Goal: Submit feedback/report problem

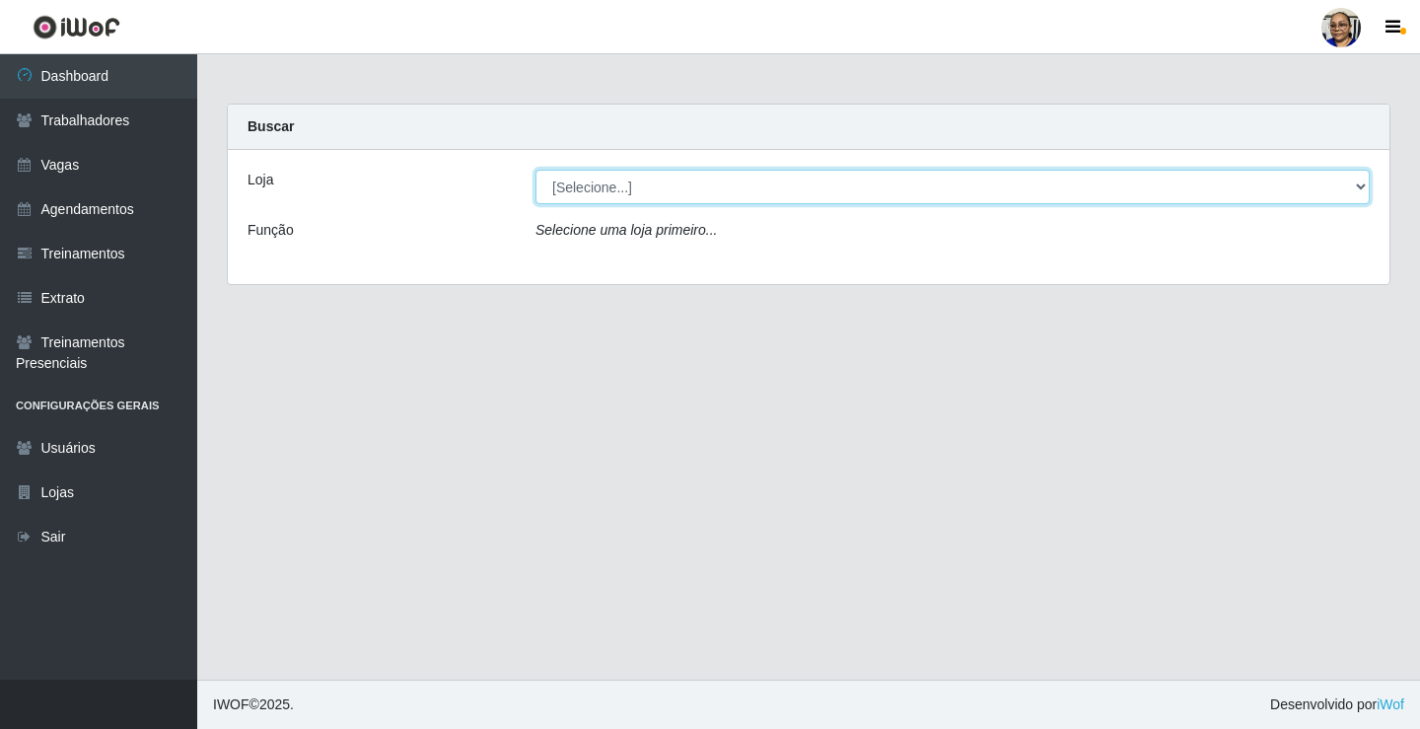
click at [1357, 186] on select "[Selecione...] Mercadinho [GEOGRAPHIC_DATA]" at bounding box center [952, 187] width 834 height 35
select select "345"
click at [535, 170] on select "[Selecione...] Mercadinho [GEOGRAPHIC_DATA]" at bounding box center [952, 187] width 834 height 35
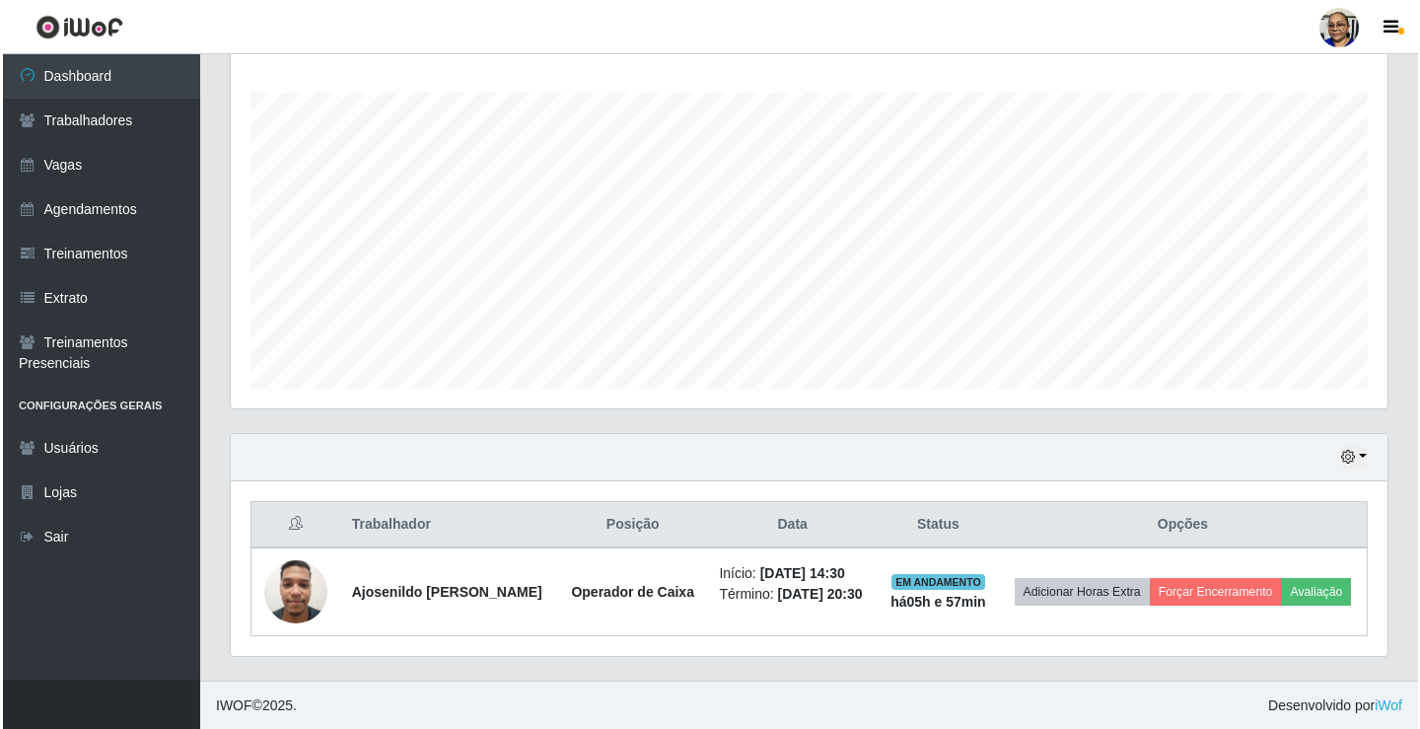
scroll to position [318, 0]
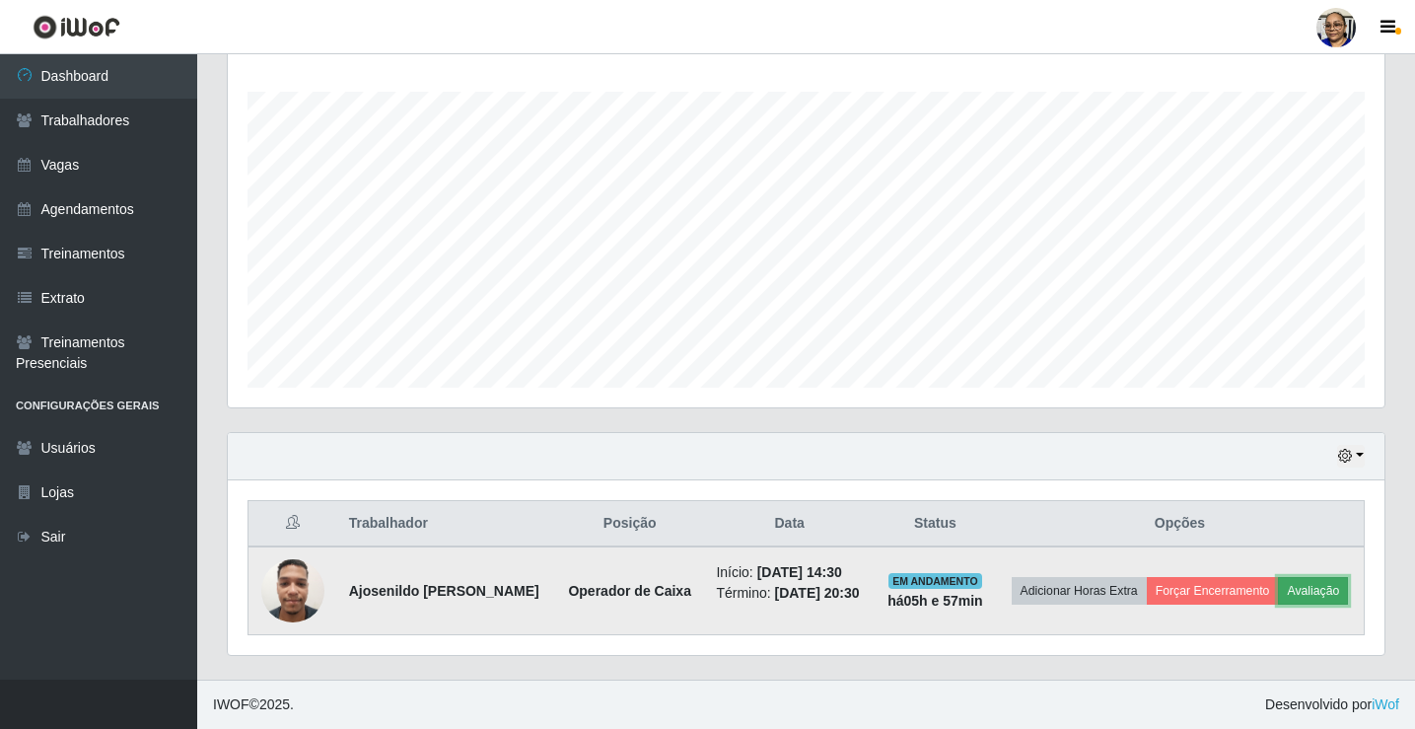
click at [1315, 591] on button "Avaliação" at bounding box center [1313, 591] width 70 height 28
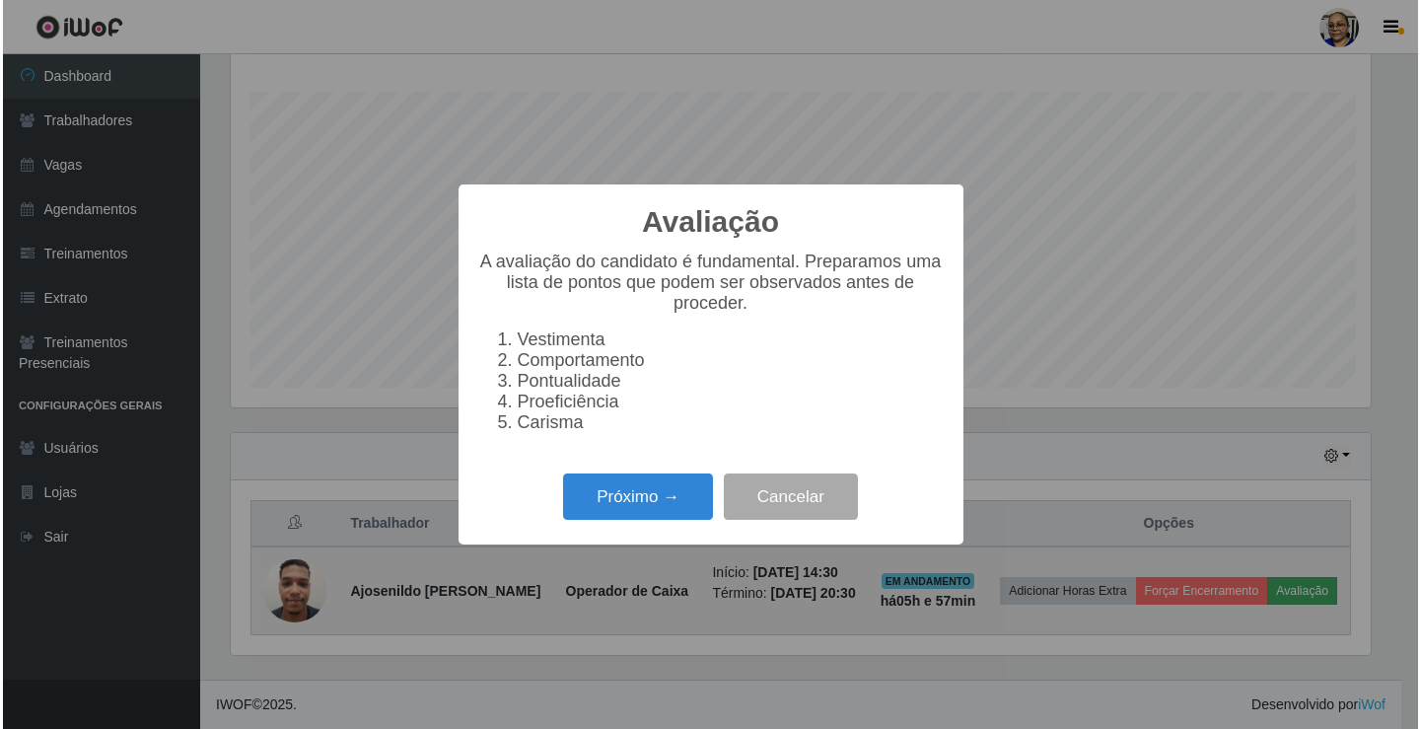
scroll to position [409, 1145]
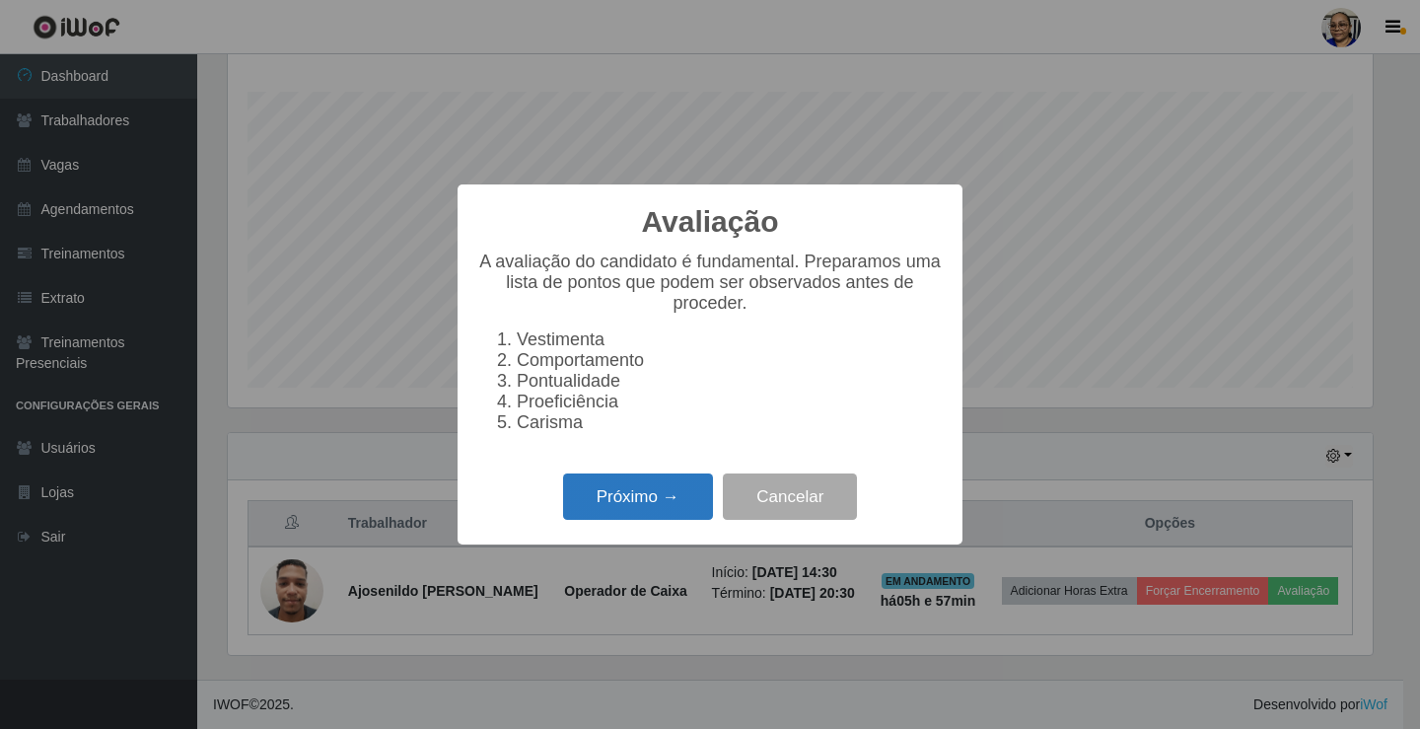
click at [673, 519] on button "Próximo →" at bounding box center [638, 496] width 150 height 46
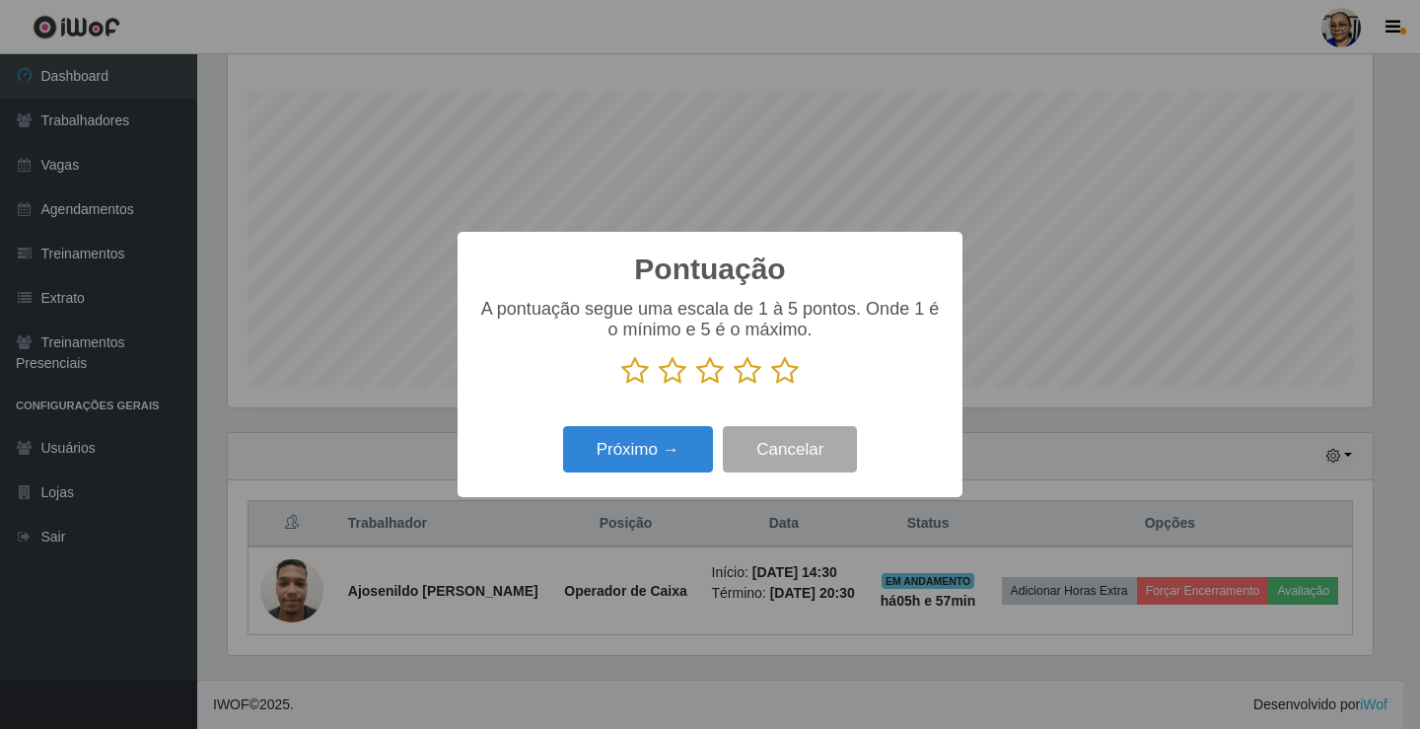
click at [781, 372] on icon at bounding box center [785, 371] width 28 height 30
click at [771, 386] on input "radio" at bounding box center [771, 386] width 0 height 0
click at [677, 455] on button "Próximo →" at bounding box center [638, 449] width 150 height 46
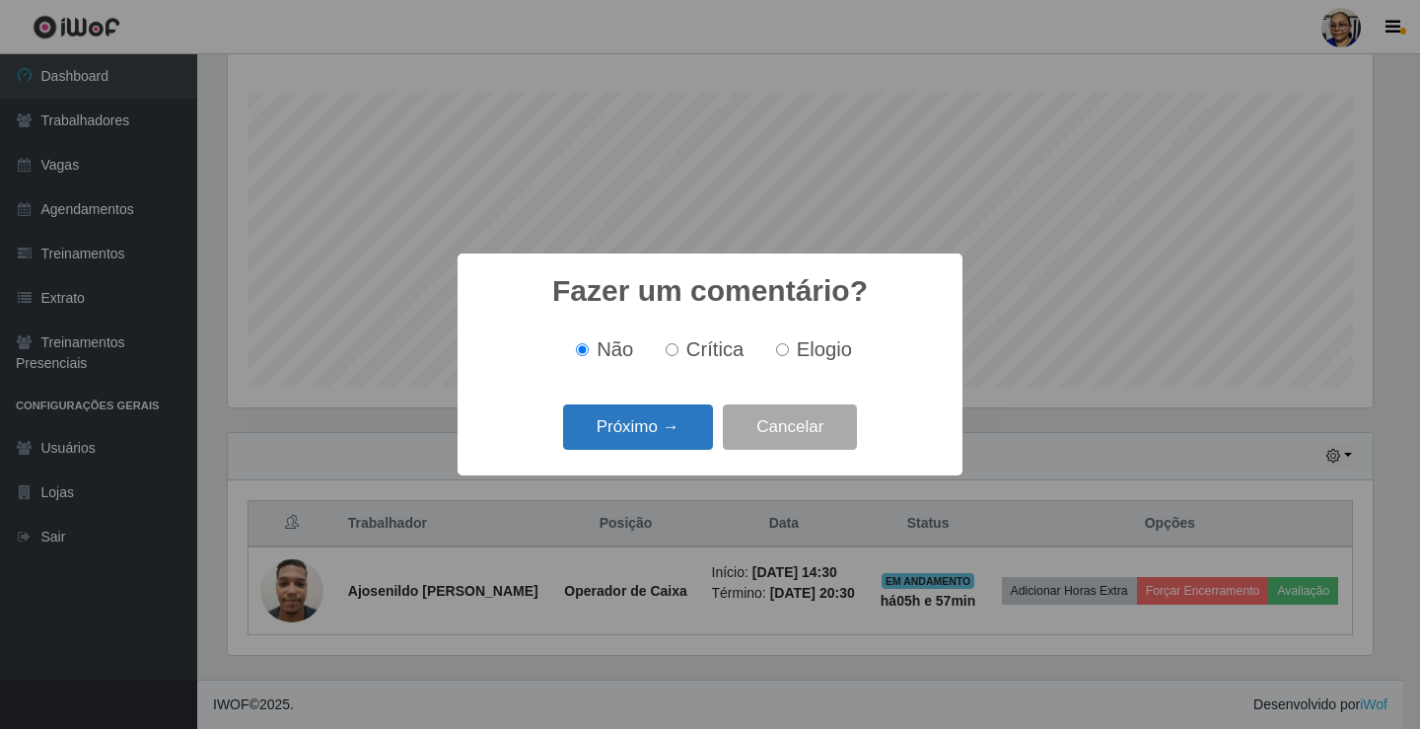
click at [687, 435] on button "Próximo →" at bounding box center [638, 427] width 150 height 46
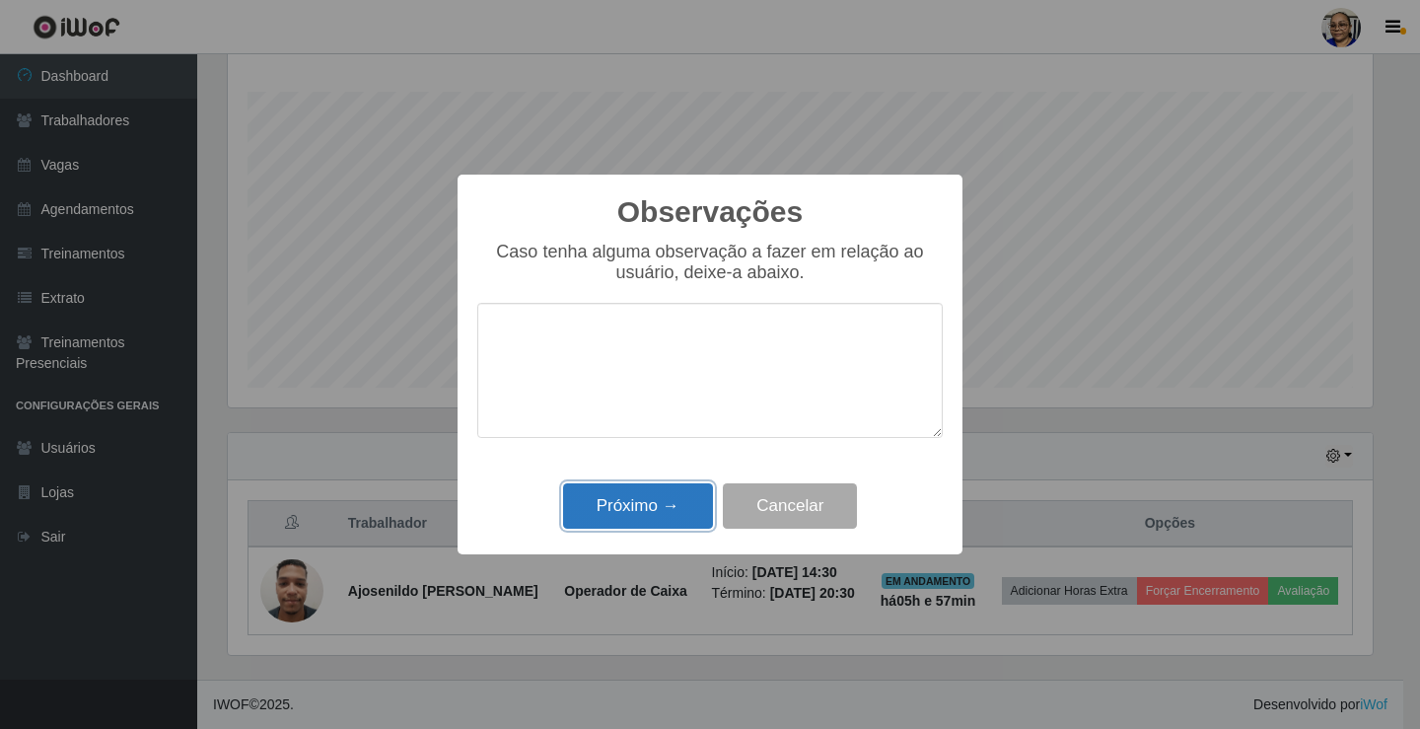
click at [680, 502] on button "Próximo →" at bounding box center [638, 506] width 150 height 46
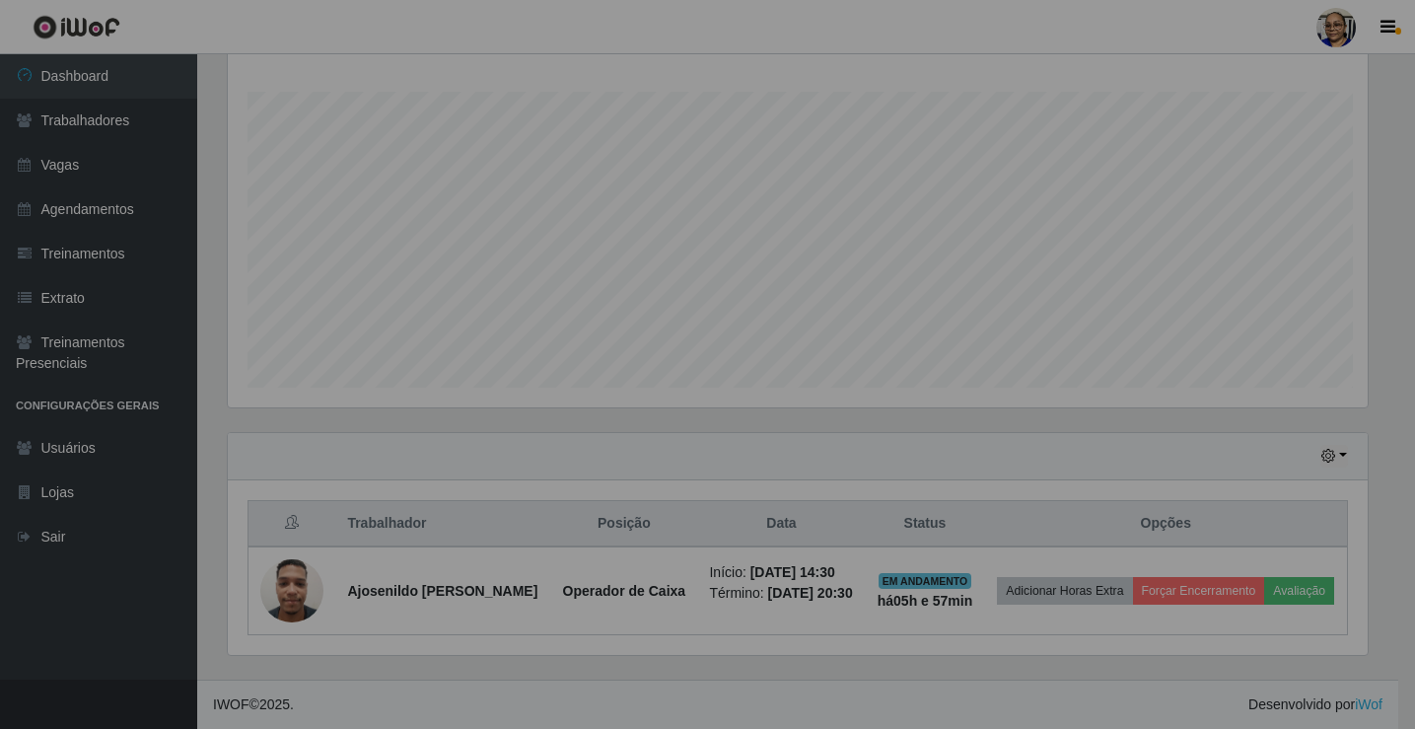
scroll to position [409, 1157]
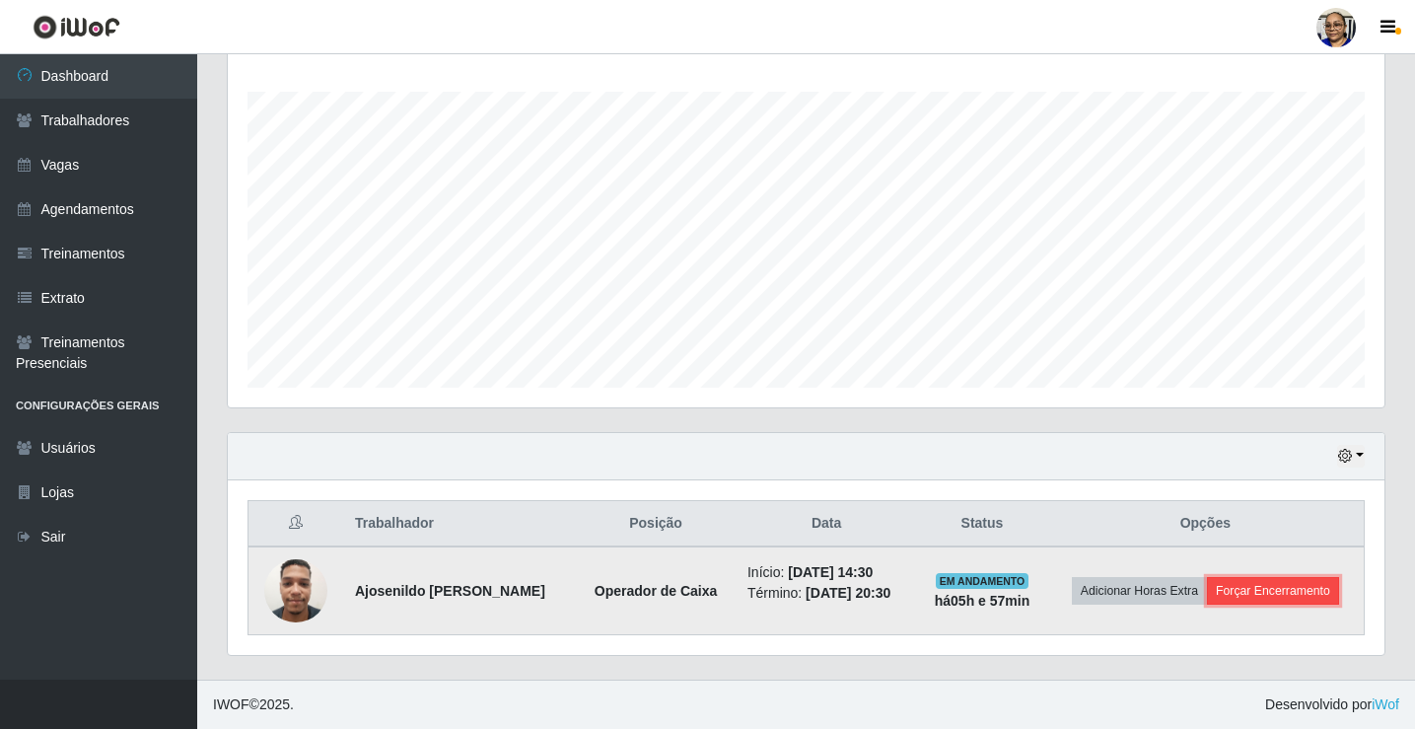
click at [1284, 595] on button "Forçar Encerramento" at bounding box center [1273, 591] width 132 height 28
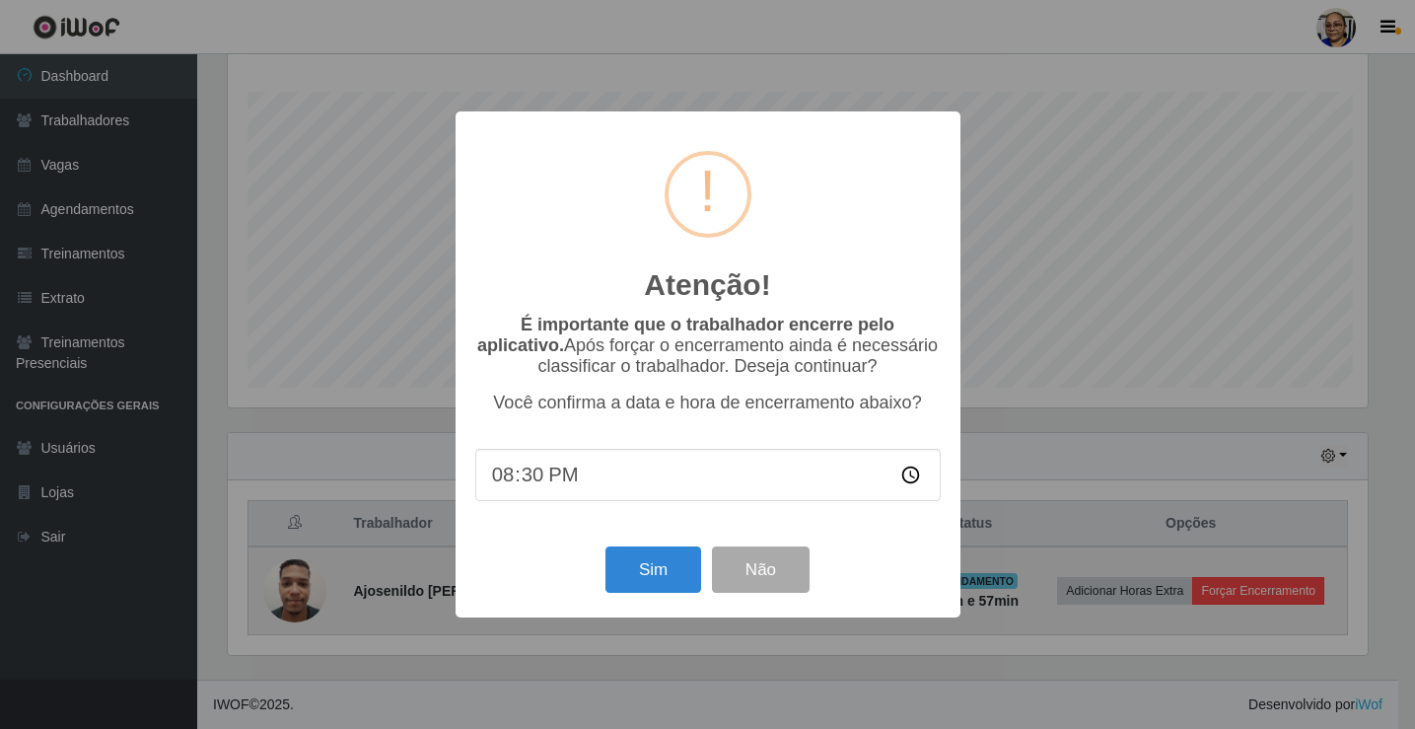
scroll to position [409, 1145]
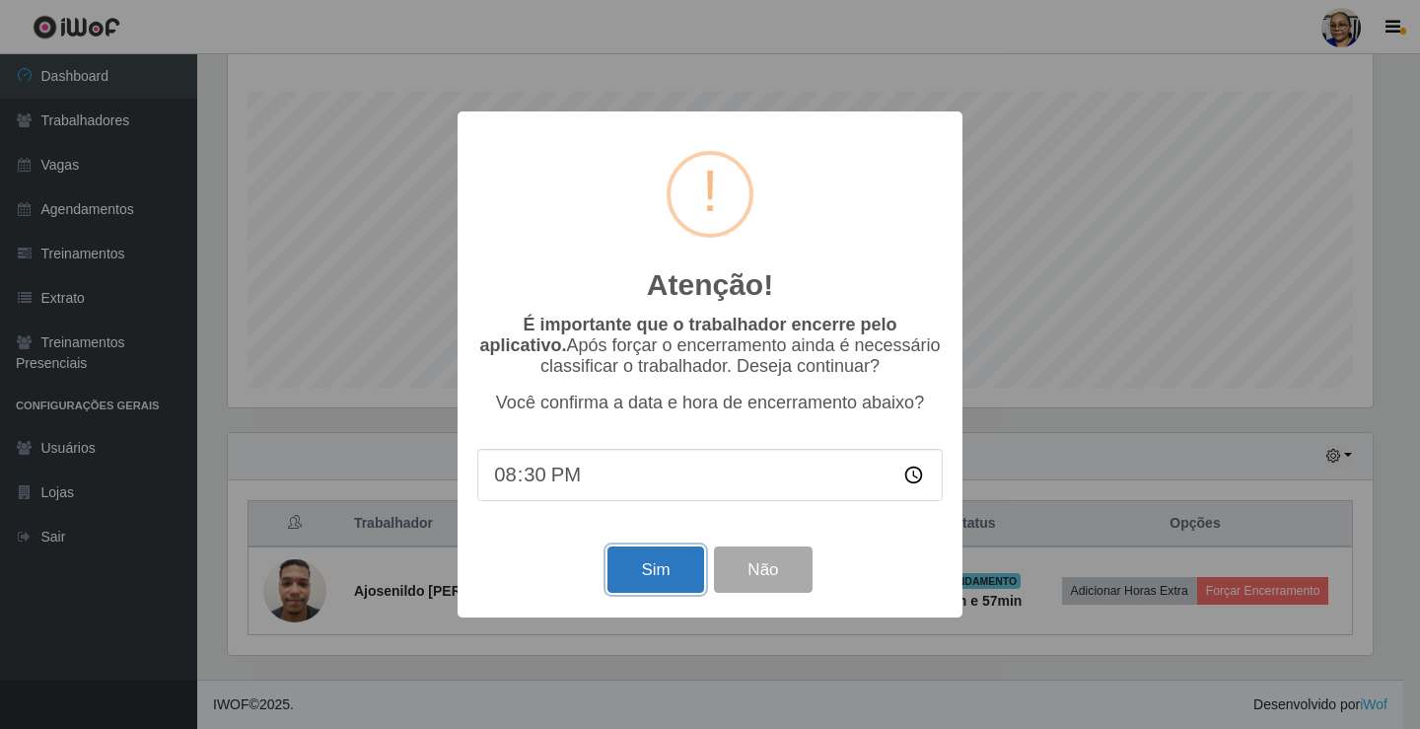
click at [669, 571] on button "Sim" at bounding box center [655, 569] width 96 height 46
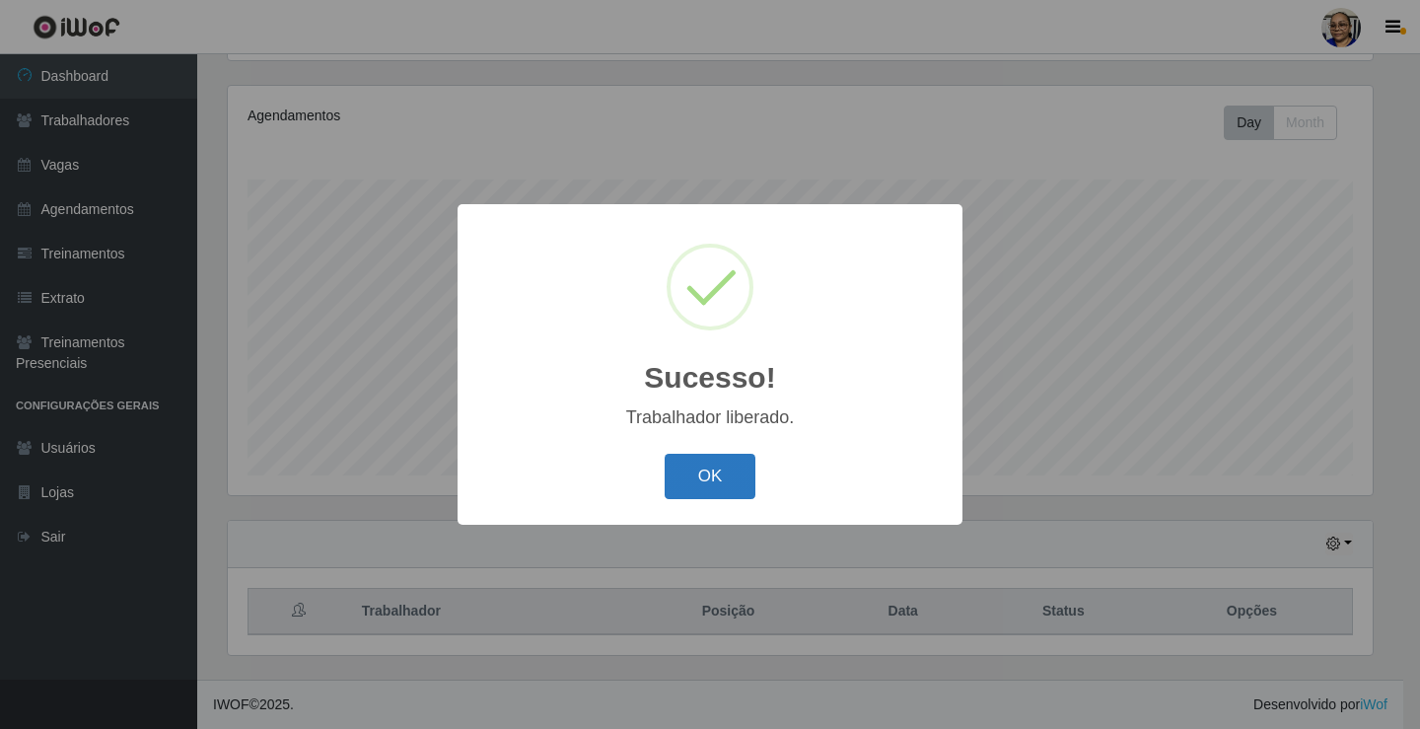
click at [722, 473] on button "OK" at bounding box center [711, 477] width 92 height 46
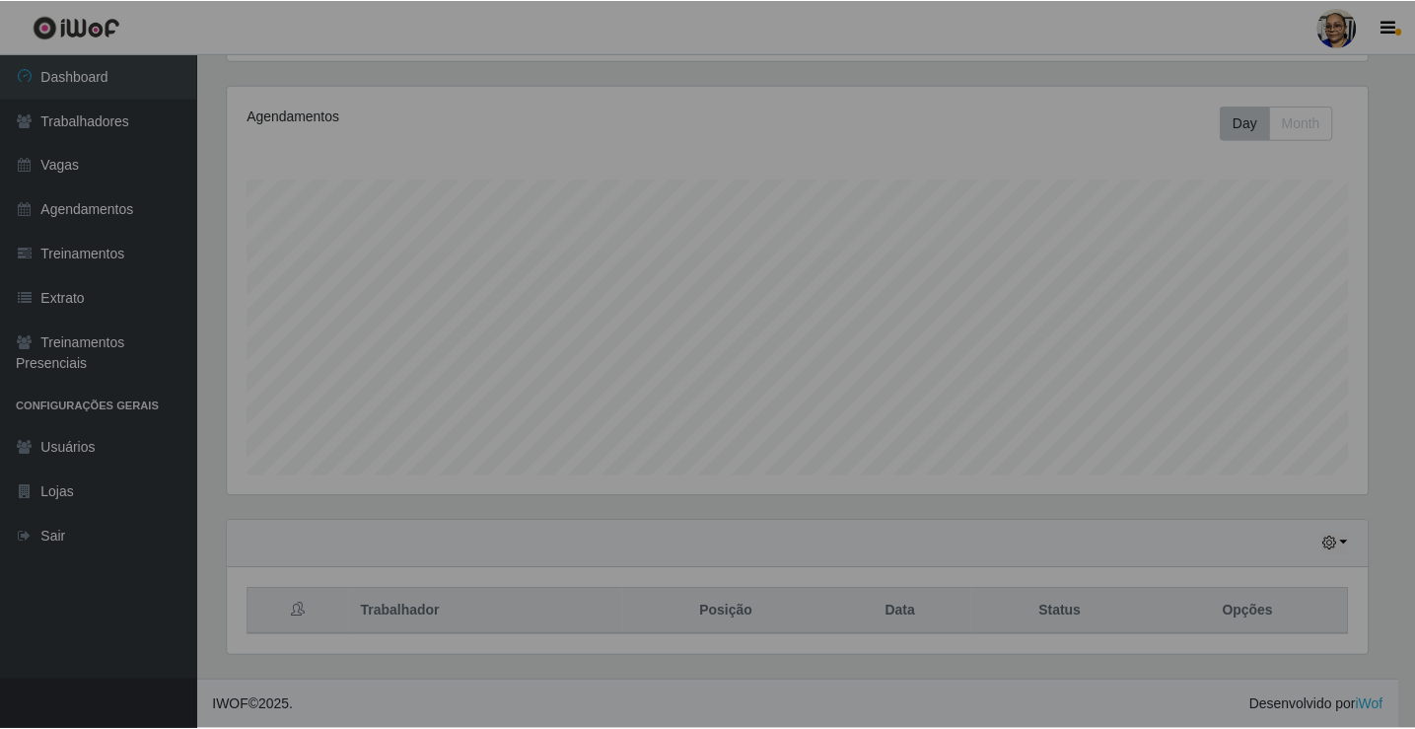
scroll to position [409, 1157]
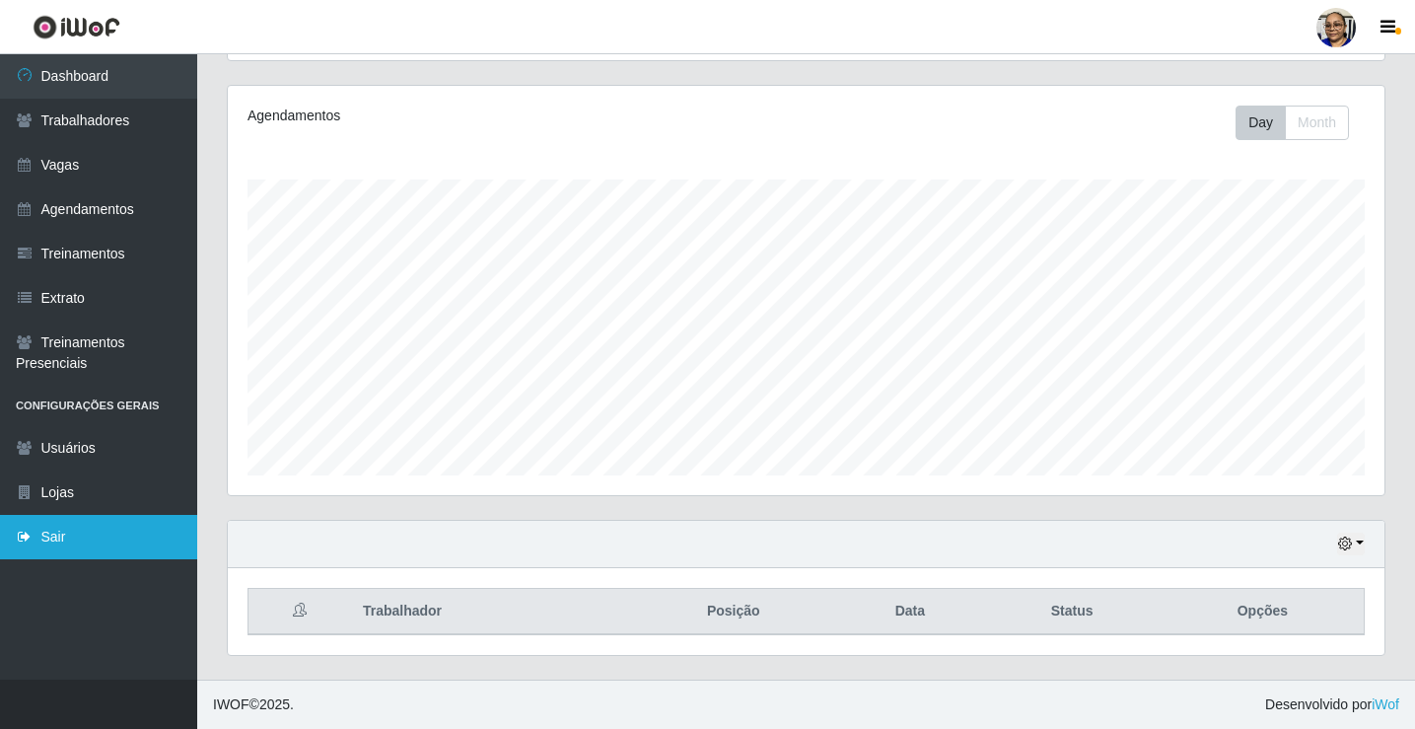
click at [73, 539] on link "Sair" at bounding box center [98, 537] width 197 height 44
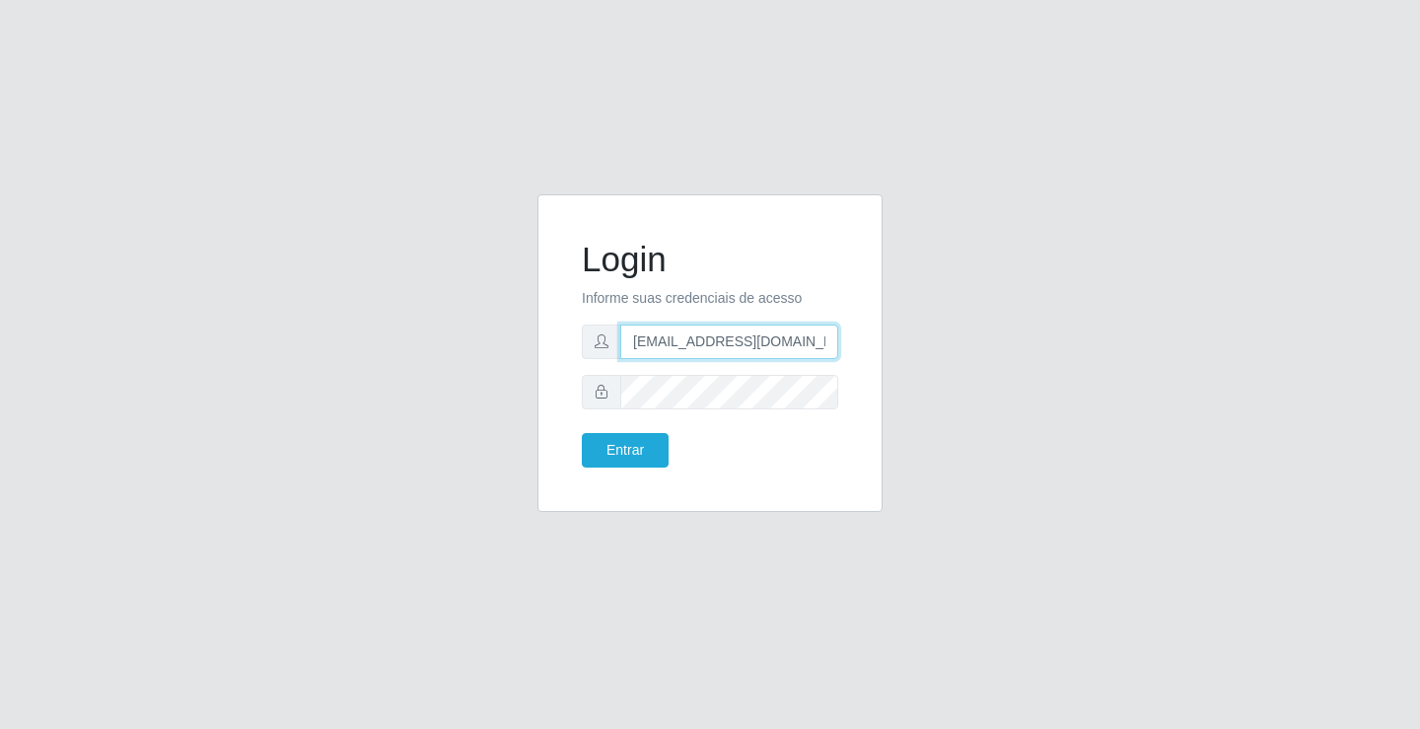
click at [835, 341] on input "[EMAIL_ADDRESS][DOMAIN_NAME]" at bounding box center [729, 341] width 218 height 35
type input "r"
type input "[EMAIL_ADDRESS][DOMAIN_NAME]"
click at [582, 433] on button "Entrar" at bounding box center [625, 450] width 87 height 35
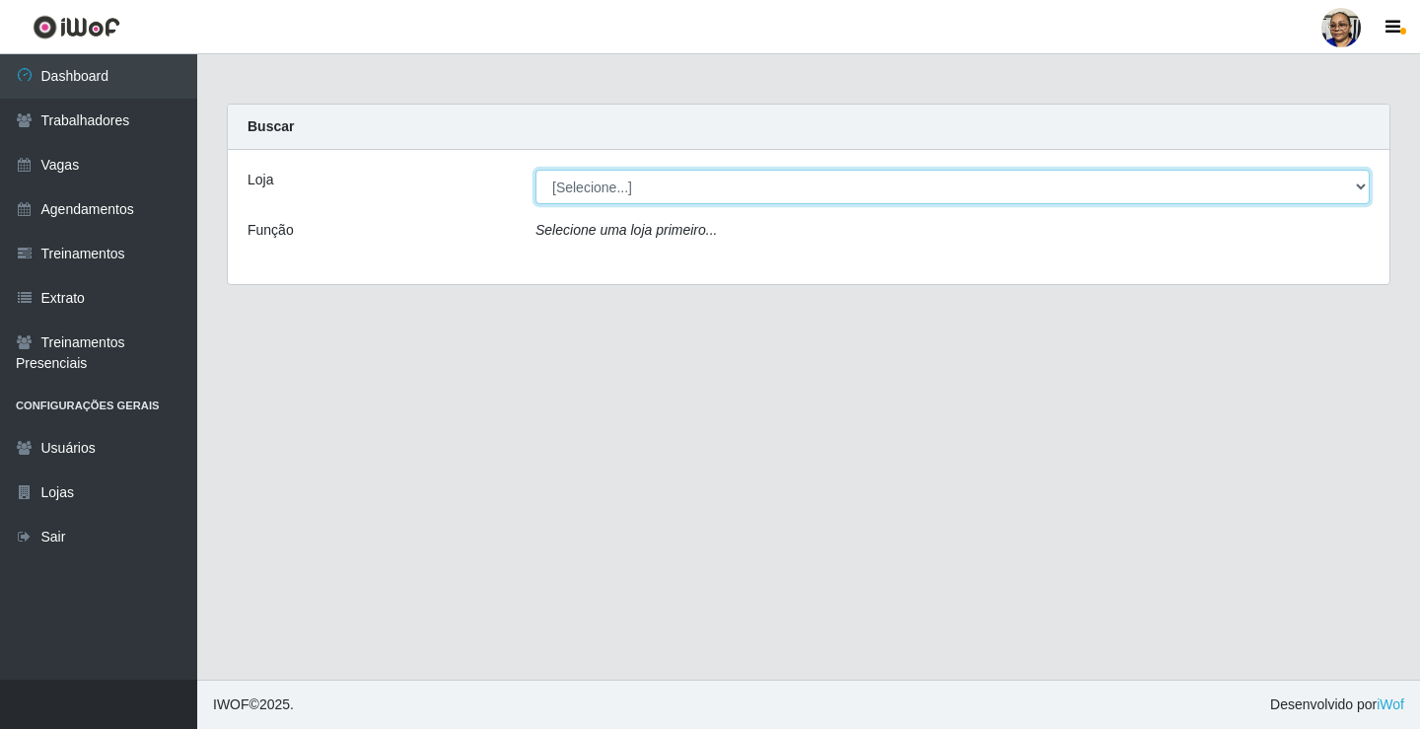
click at [1362, 189] on select "[Selecione...] Mercadinho [GEOGRAPHIC_DATA]" at bounding box center [952, 187] width 834 height 35
select select "345"
click at [535, 170] on select "[Selecione...] Mercadinho [GEOGRAPHIC_DATA]" at bounding box center [952, 187] width 834 height 35
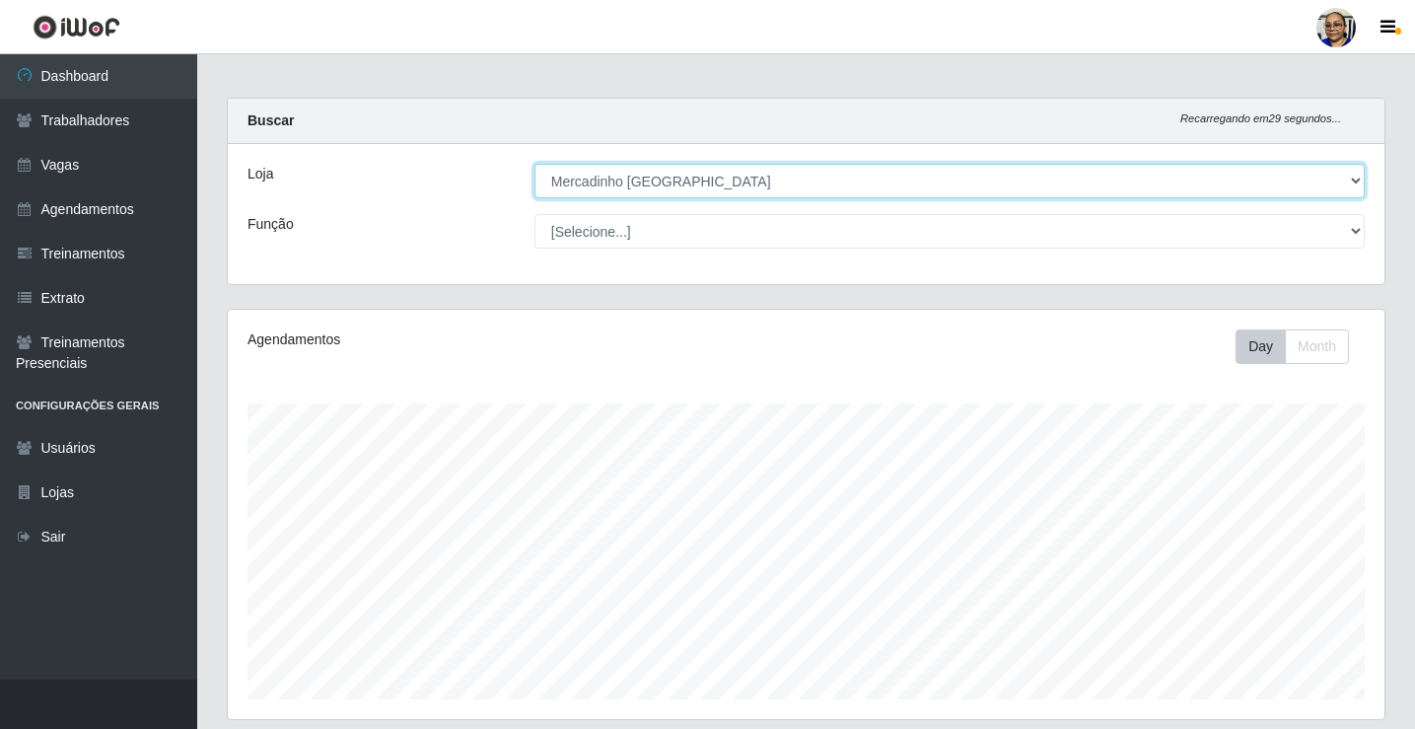
scroll to position [230, 0]
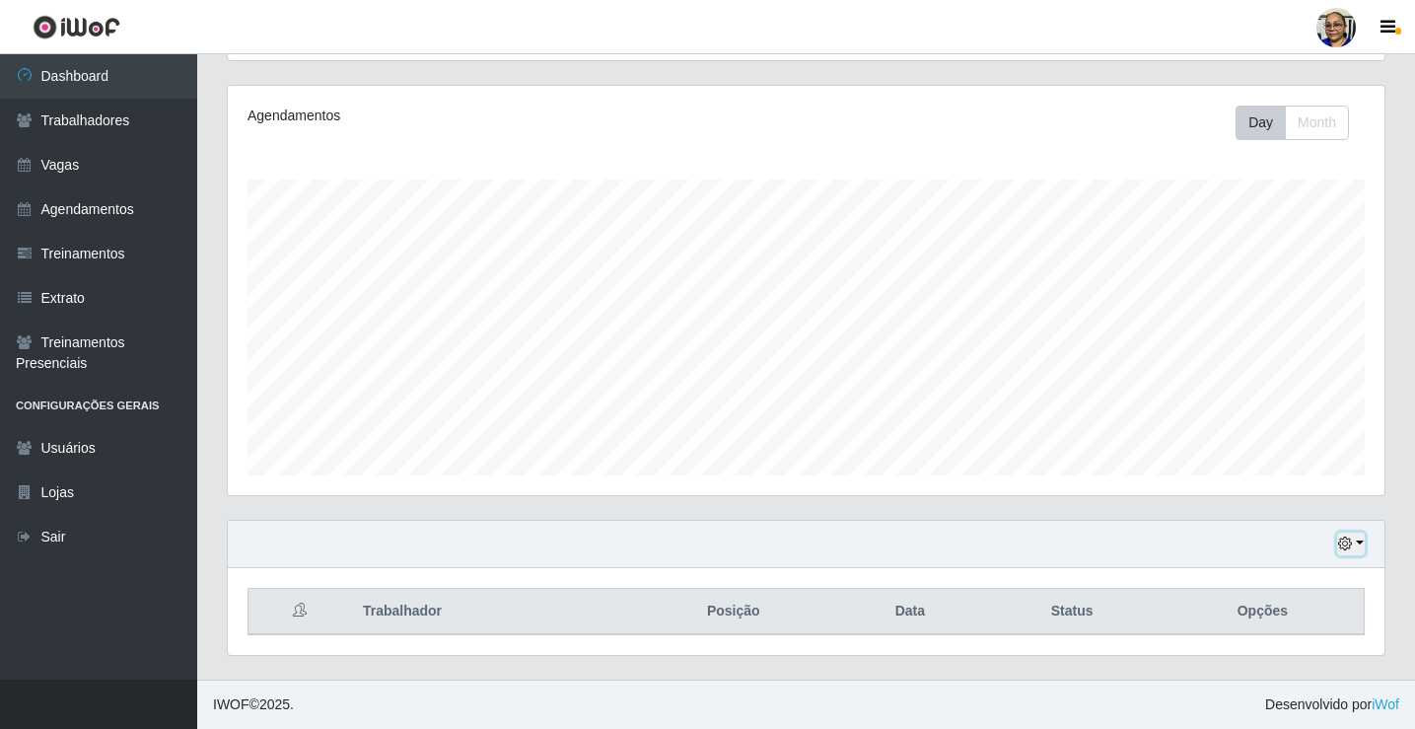
click at [1359, 543] on button "button" at bounding box center [1351, 544] width 28 height 23
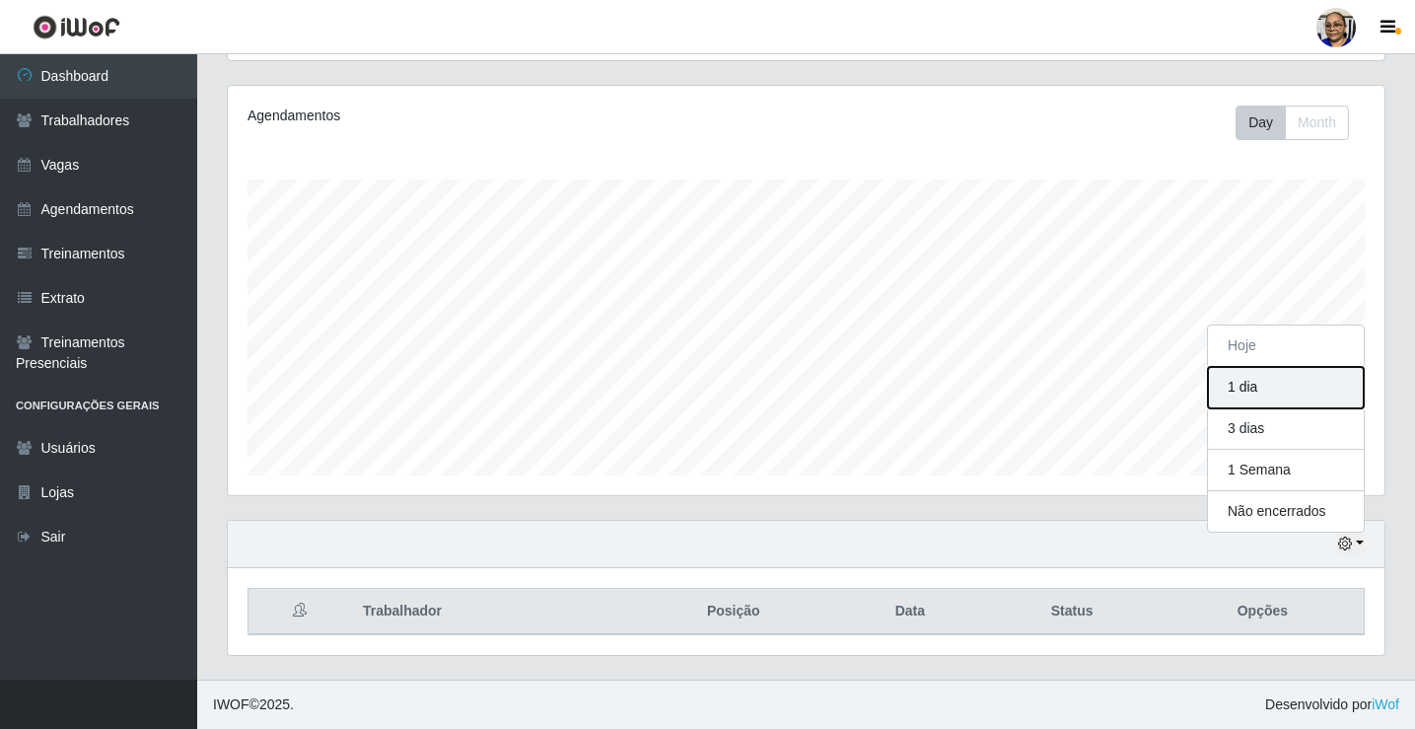
click at [1251, 391] on button "1 dia" at bounding box center [1286, 387] width 156 height 41
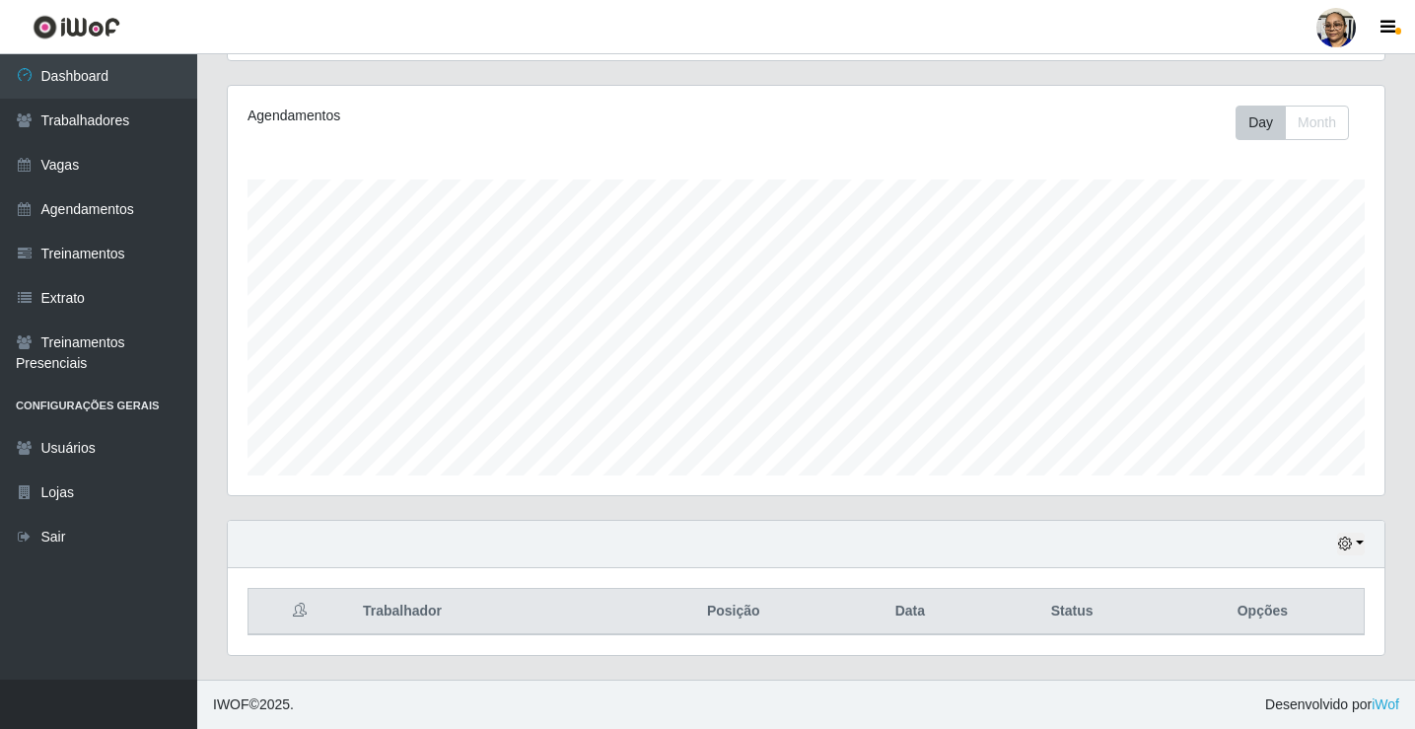
scroll to position [405, 0]
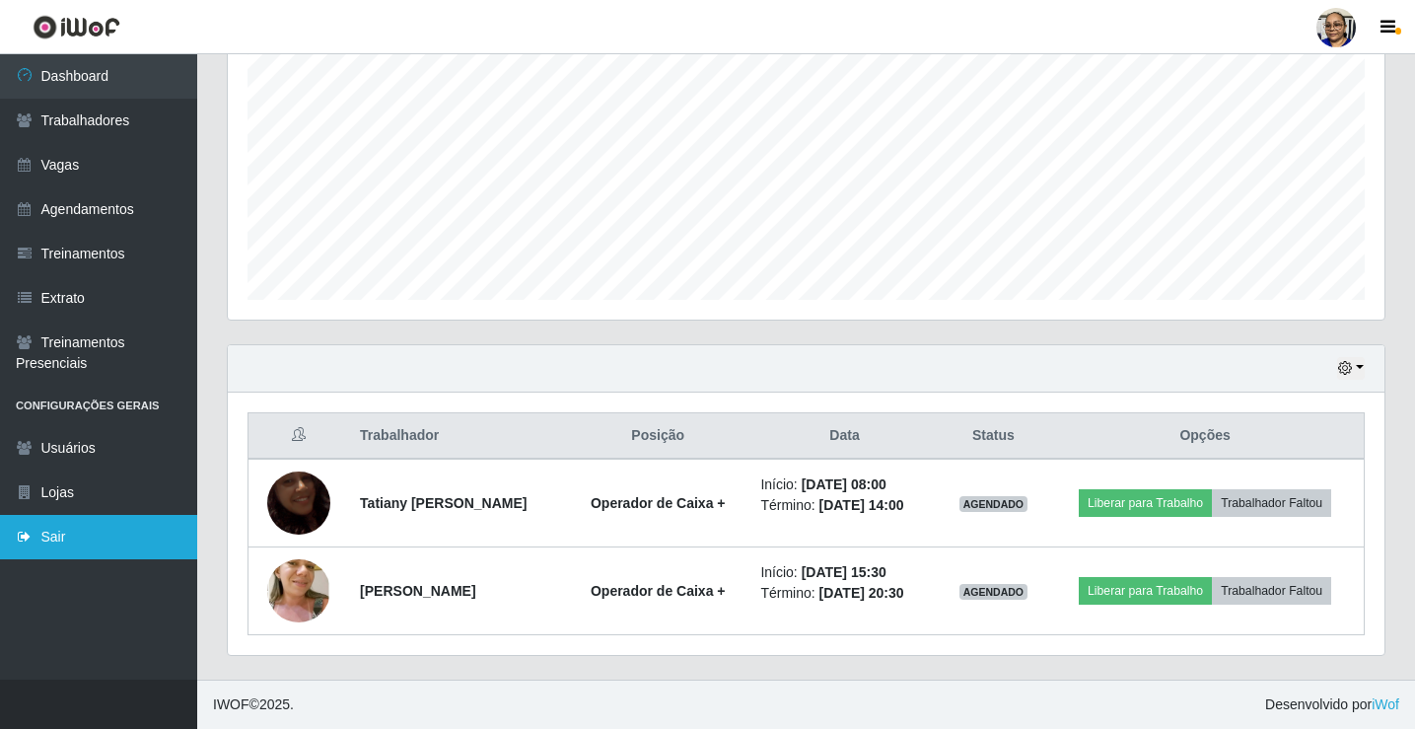
click at [69, 541] on link "Sair" at bounding box center [98, 537] width 197 height 44
